Goal: Task Accomplishment & Management: Complete application form

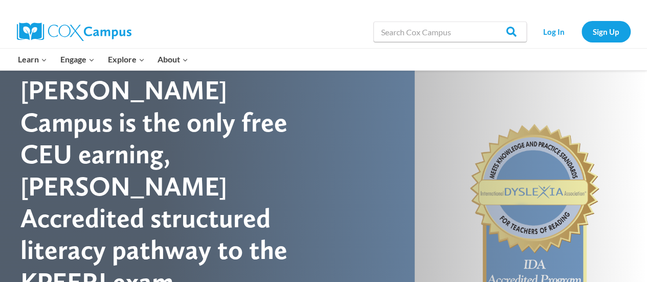
scroll to position [40, 0]
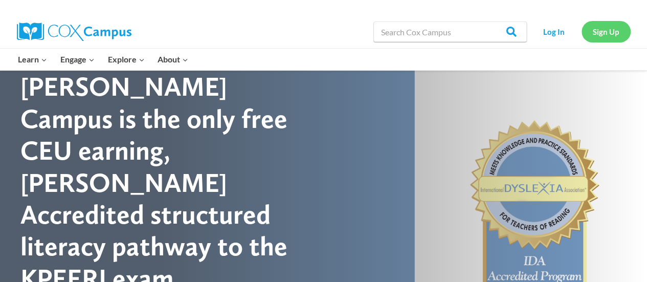
click at [604, 35] on link "Sign Up" at bounding box center [606, 31] width 49 height 21
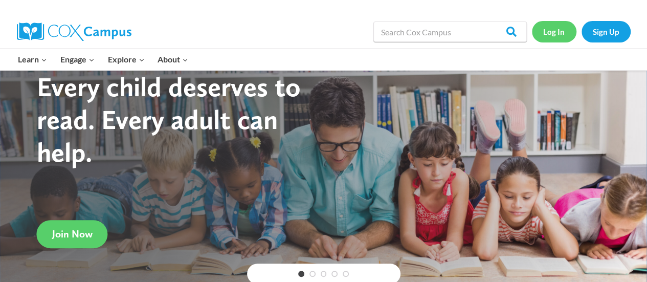
click at [555, 38] on link "Log In" at bounding box center [554, 31] width 45 height 21
